Goal: Task Accomplishment & Management: Use online tool/utility

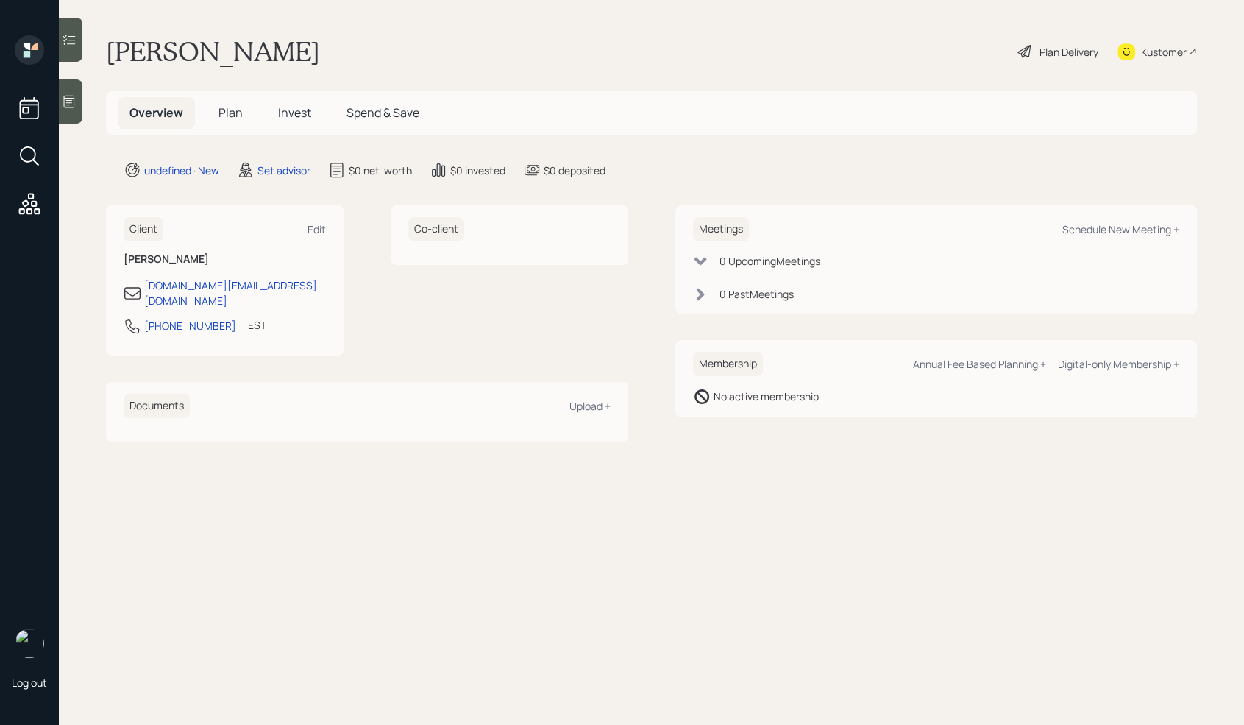
click at [74, 102] on icon at bounding box center [69, 101] width 15 height 15
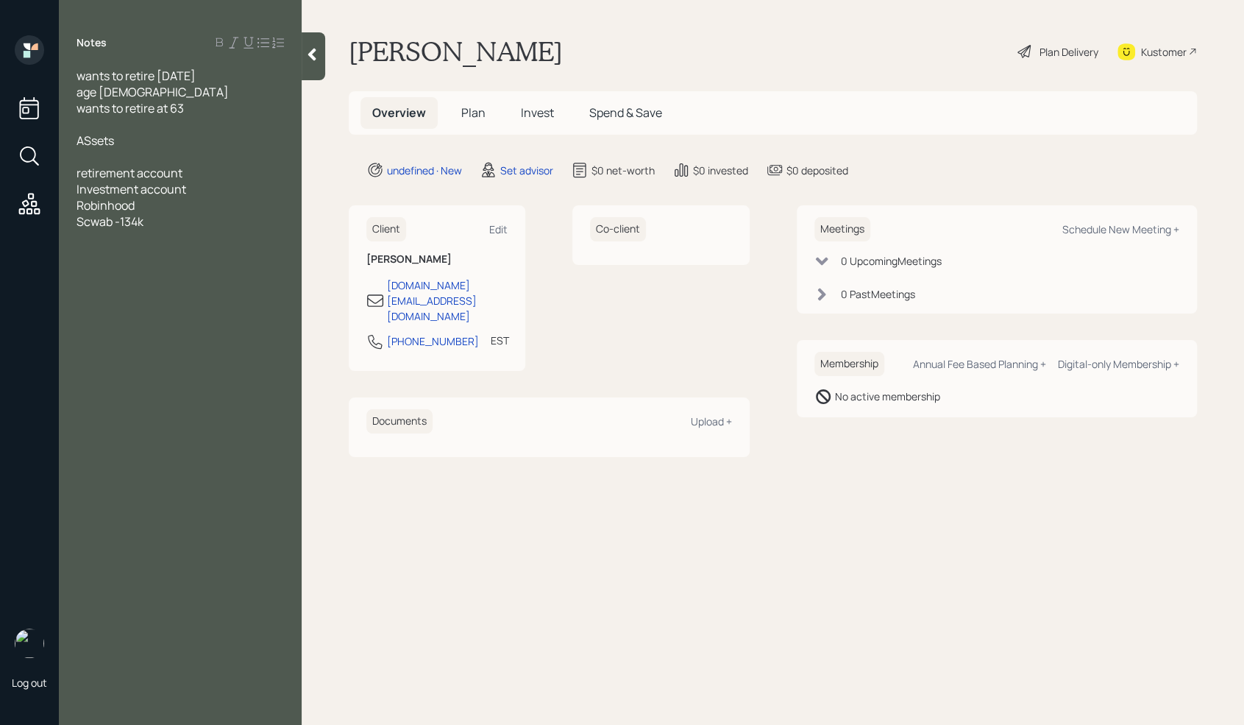
click at [167, 206] on div "Robinhood" at bounding box center [180, 205] width 207 height 16
click at [196, 191] on div "Investment account" at bounding box center [180, 189] width 207 height 16
click at [199, 175] on div "retirement account" at bounding box center [180, 173] width 207 height 16
click at [210, 197] on div "Investment account" at bounding box center [180, 205] width 207 height 16
click at [93, 136] on span "ASsets" at bounding box center [96, 140] width 38 height 16
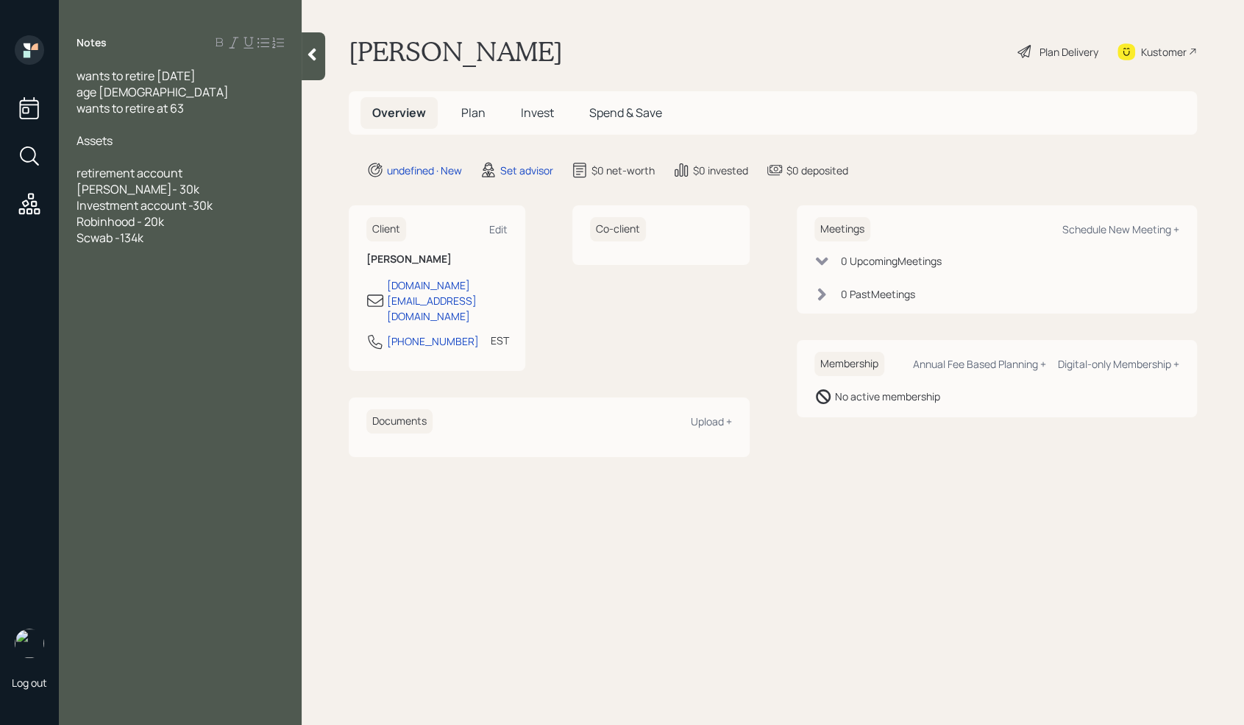
click at [170, 230] on div "Scwab -134k" at bounding box center [180, 238] width 207 height 16
